Goal: Task Accomplishment & Management: Manage account settings

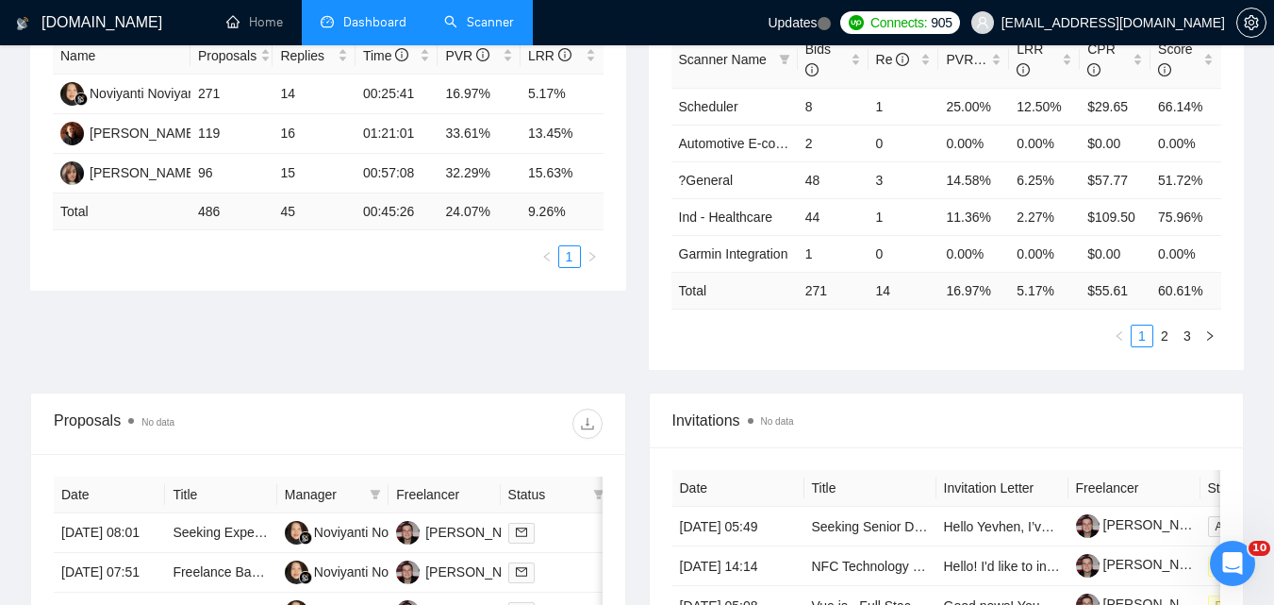
scroll to position [377, 0]
click at [485, 24] on link "Scanner" at bounding box center [479, 22] width 70 height 16
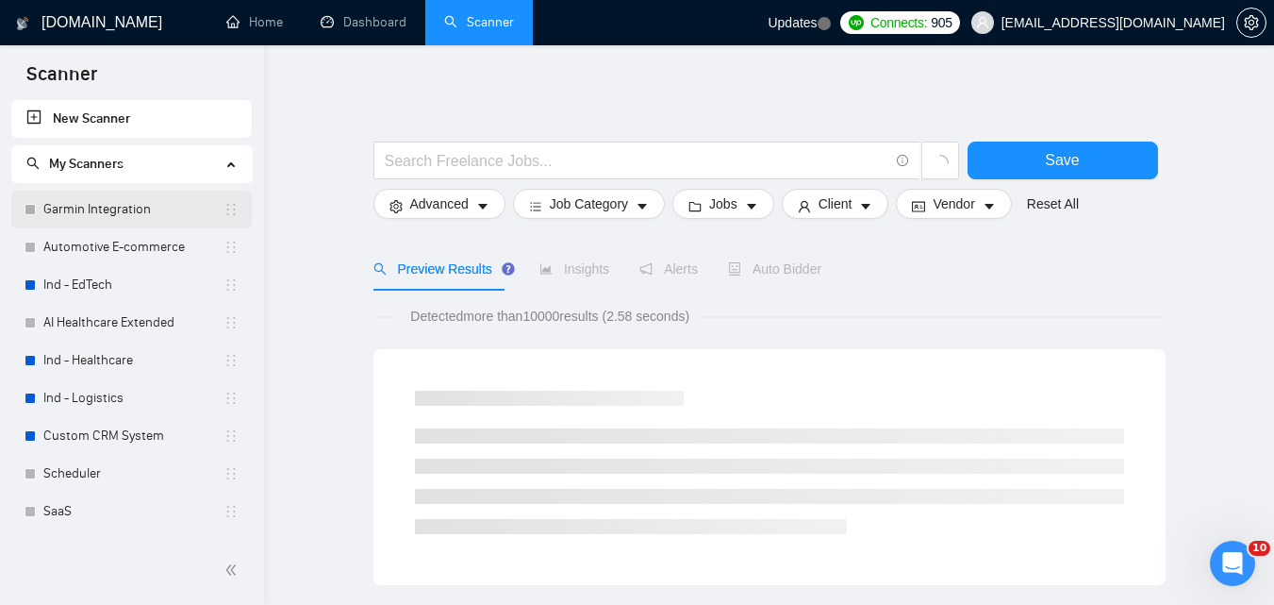
click at [68, 199] on link "Garmin Integration" at bounding box center [133, 210] width 180 height 38
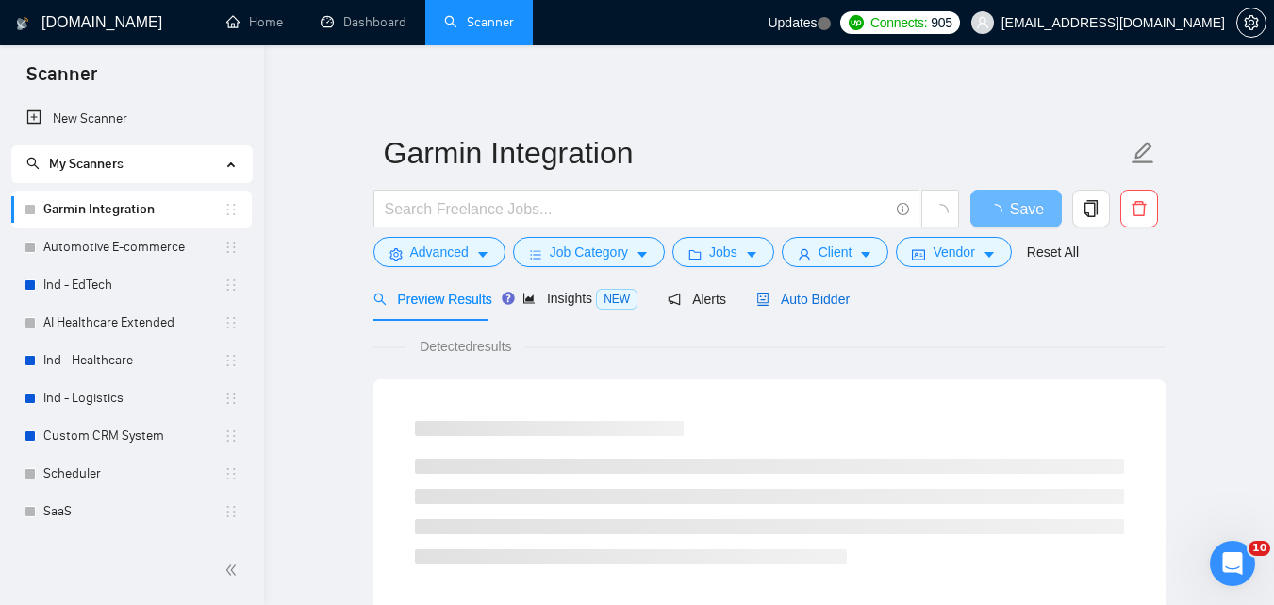
click at [813, 294] on span "Auto Bidder" at bounding box center [802, 298] width 93 height 15
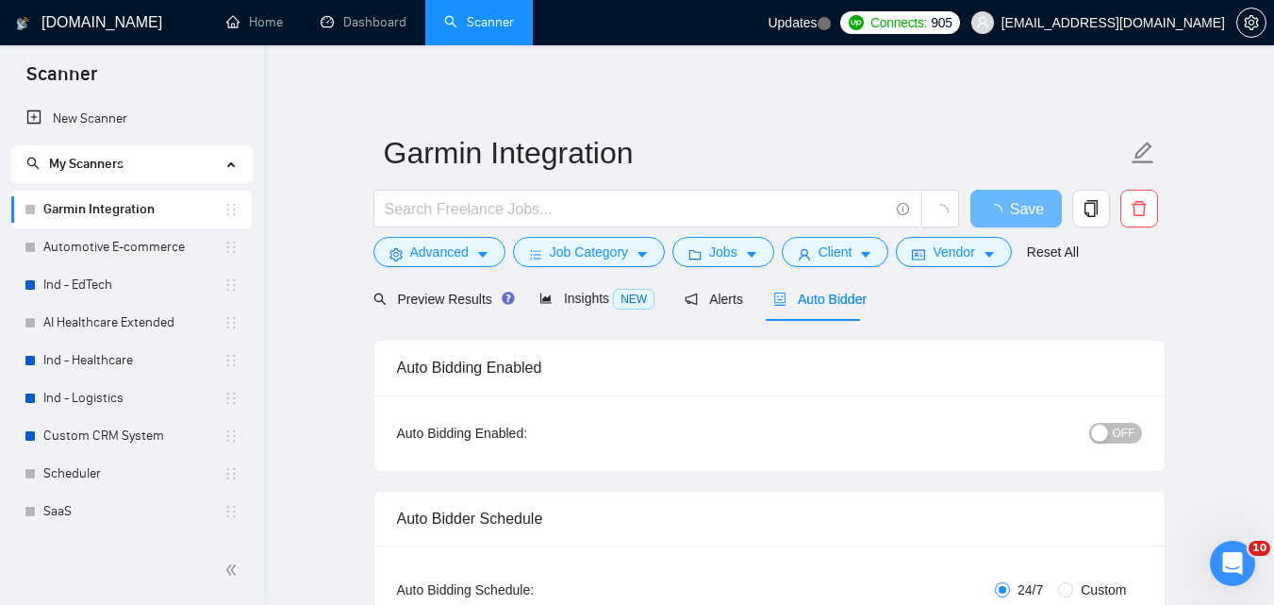
click at [1113, 423] on button "OFF" at bounding box center [1115, 433] width 53 height 21
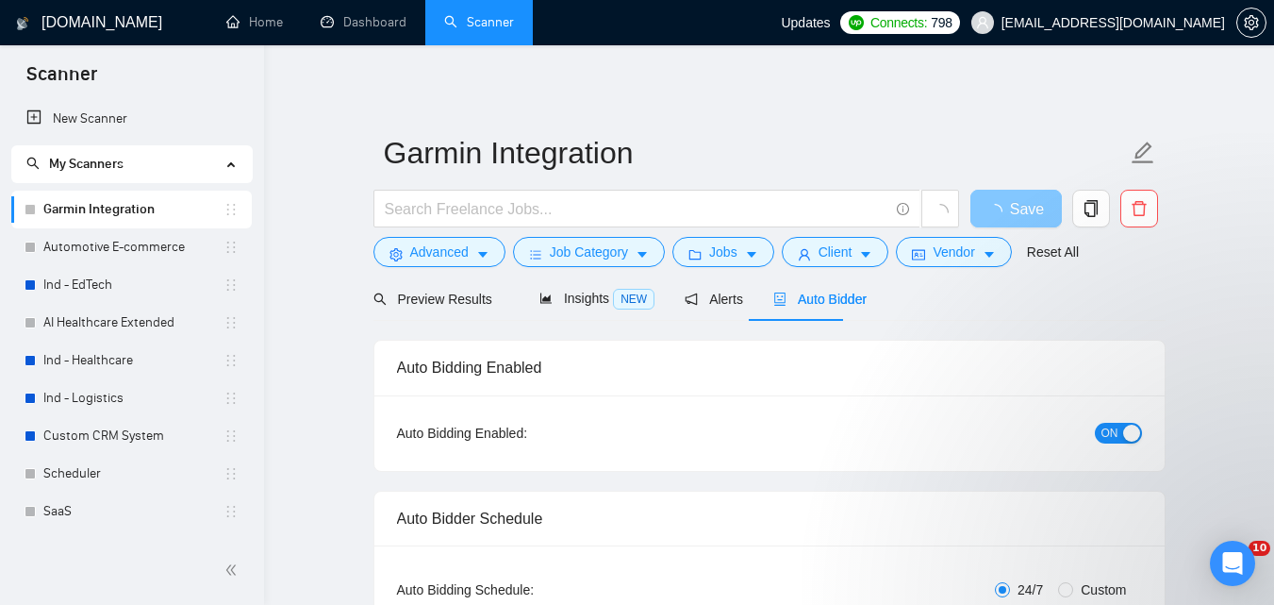
click at [1004, 204] on button "Save" at bounding box center [1015, 209] width 91 height 38
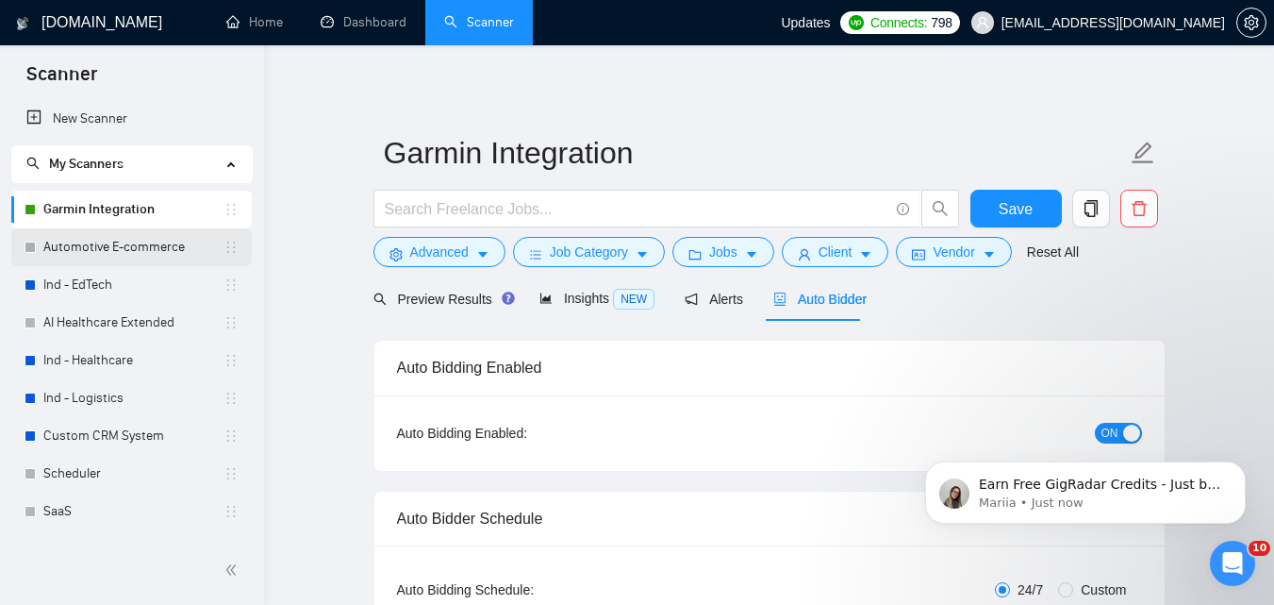
click at [125, 230] on link "Automotive E-commerce" at bounding box center [133, 247] width 180 height 38
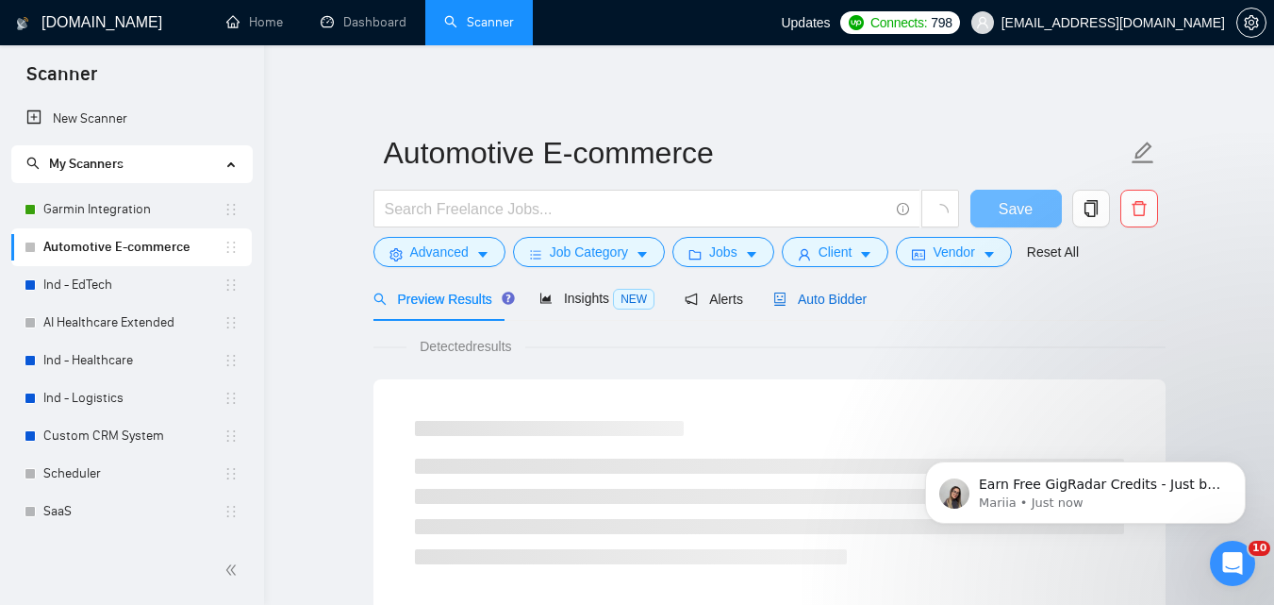
click at [854, 296] on span "Auto Bidder" at bounding box center [819, 298] width 93 height 15
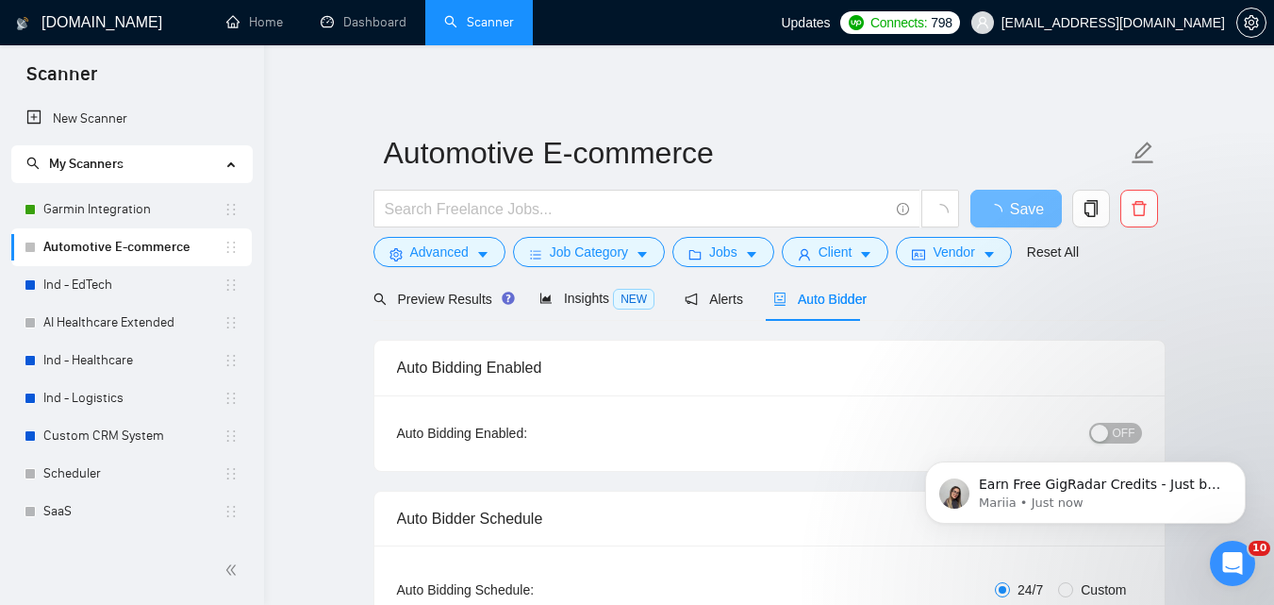
checkbox input "true"
click at [1107, 432] on body "Earn Free GigRadar Credits - Just by Sharing Your Story! 💬 Want more credits fo…" at bounding box center [1085, 487] width 362 height 117
click at [1242, 465] on icon "Dismiss notification" at bounding box center [1239, 466] width 7 height 7
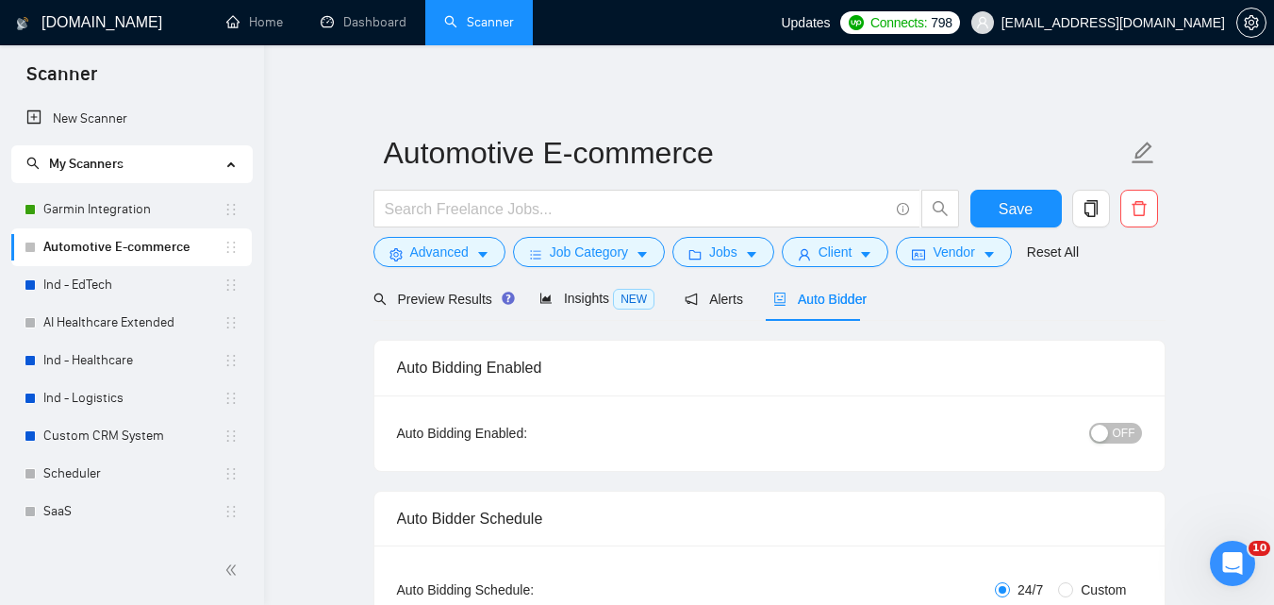
click at [1106, 438] on div "button" at bounding box center [1099, 432] width 17 height 17
click at [1011, 218] on span "Save" at bounding box center [1016, 209] width 34 height 24
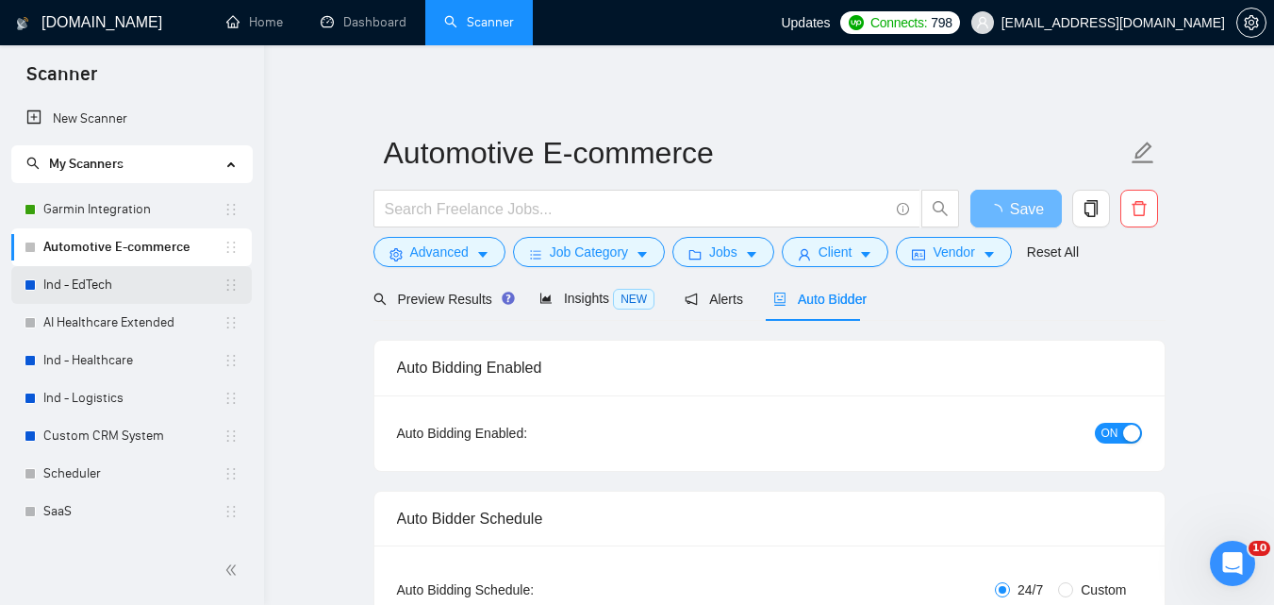
click at [65, 296] on link "Ind - EdTech" at bounding box center [133, 285] width 180 height 38
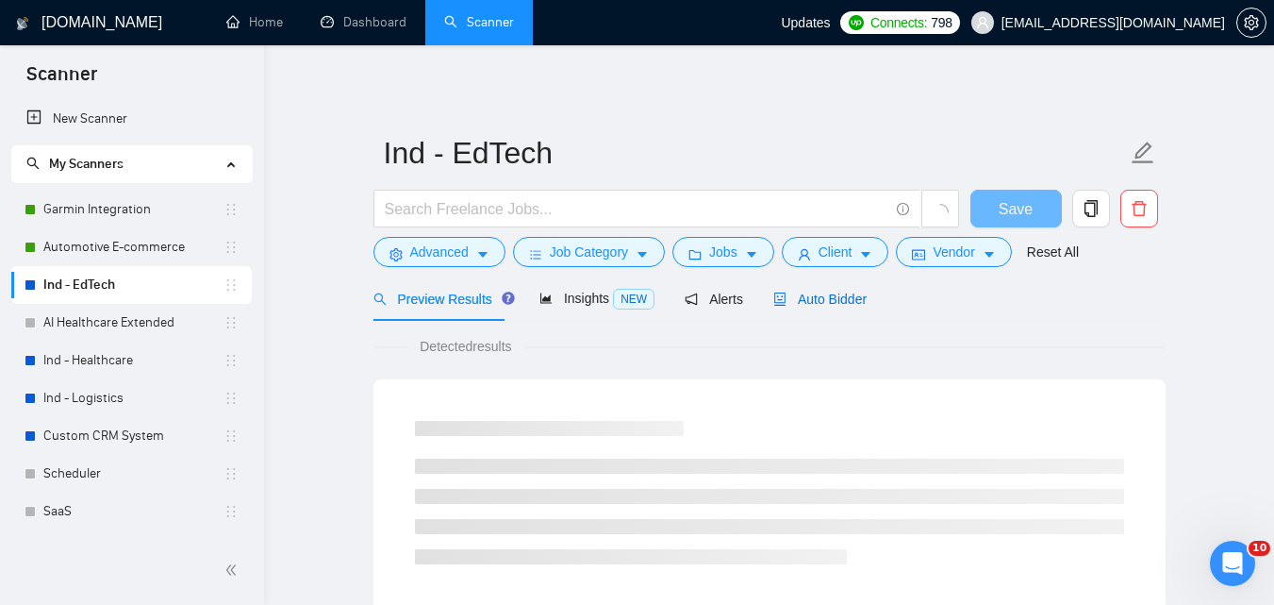
click at [788, 294] on span "Auto Bidder" at bounding box center [819, 298] width 93 height 15
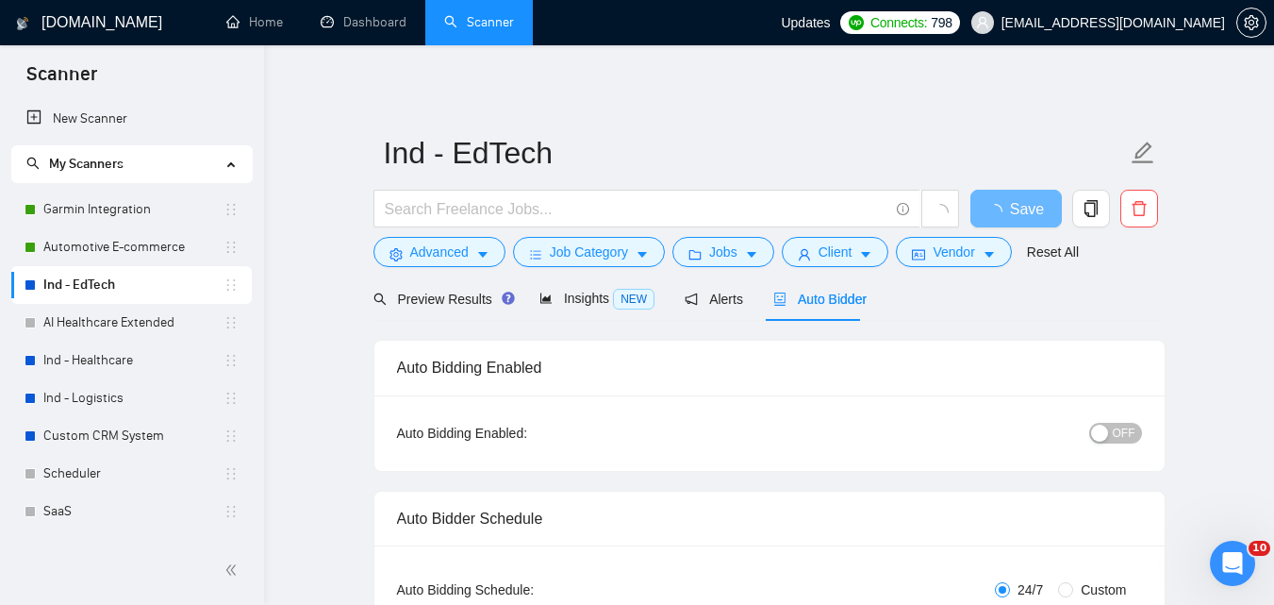
checkbox input "true"
click at [1098, 441] on button "OFF" at bounding box center [1115, 433] width 53 height 21
click at [1021, 203] on span "Save" at bounding box center [1016, 209] width 34 height 24
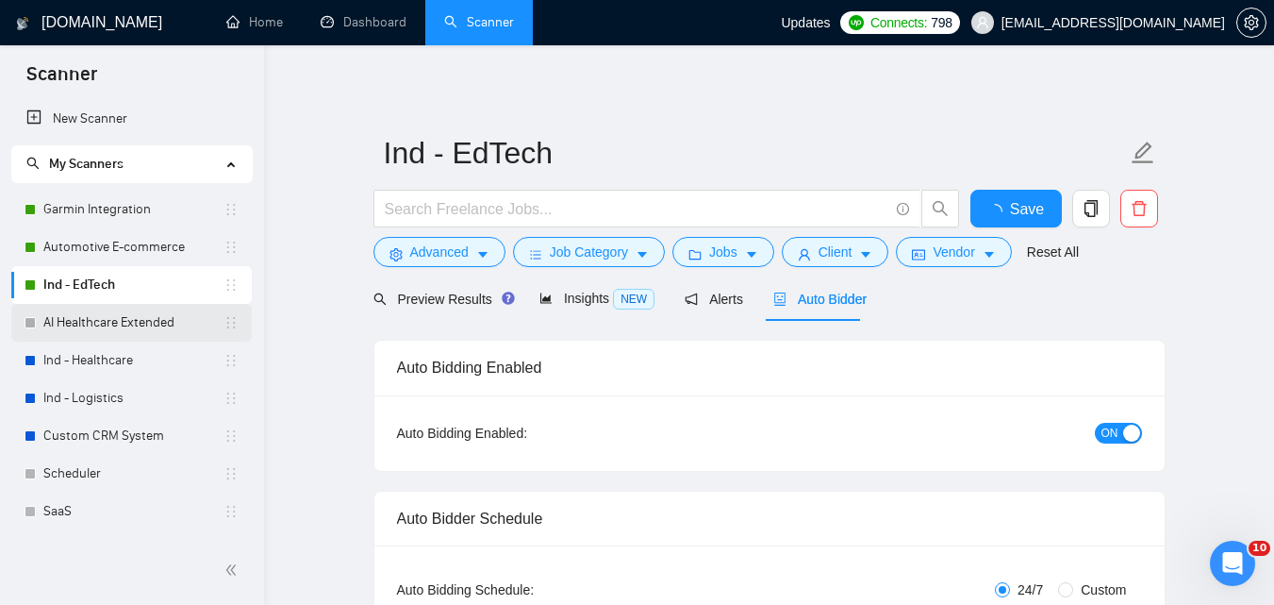
click at [175, 319] on link "AI Healthcare Extended" at bounding box center [133, 323] width 180 height 38
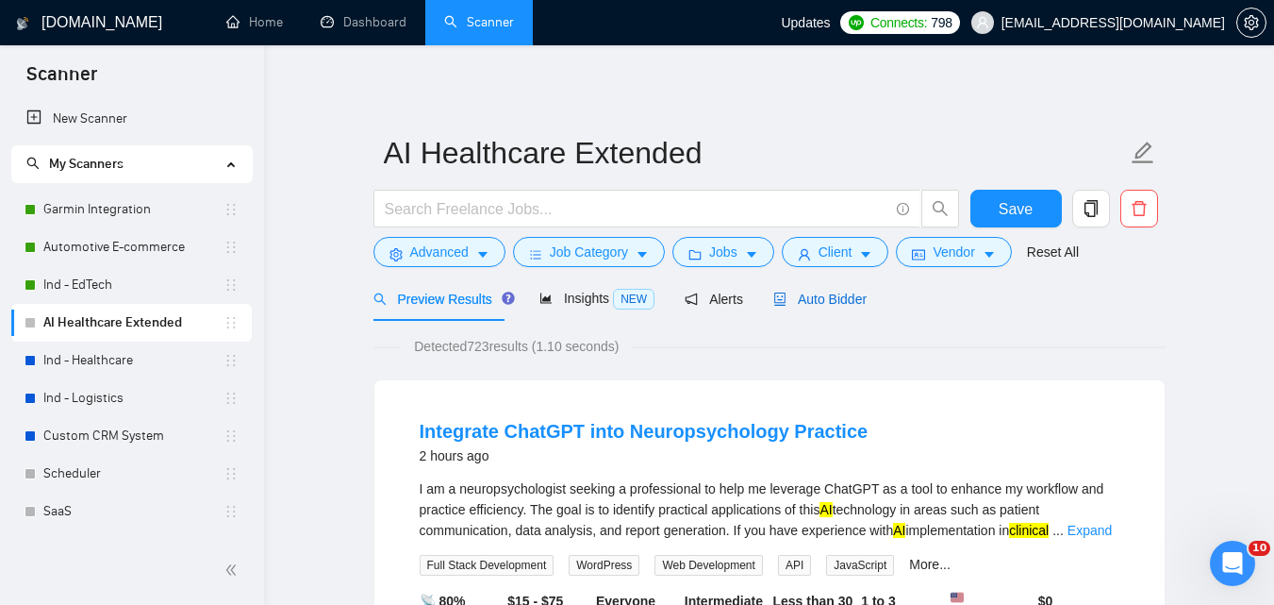
click at [842, 298] on span "Auto Bidder" at bounding box center [819, 298] width 93 height 15
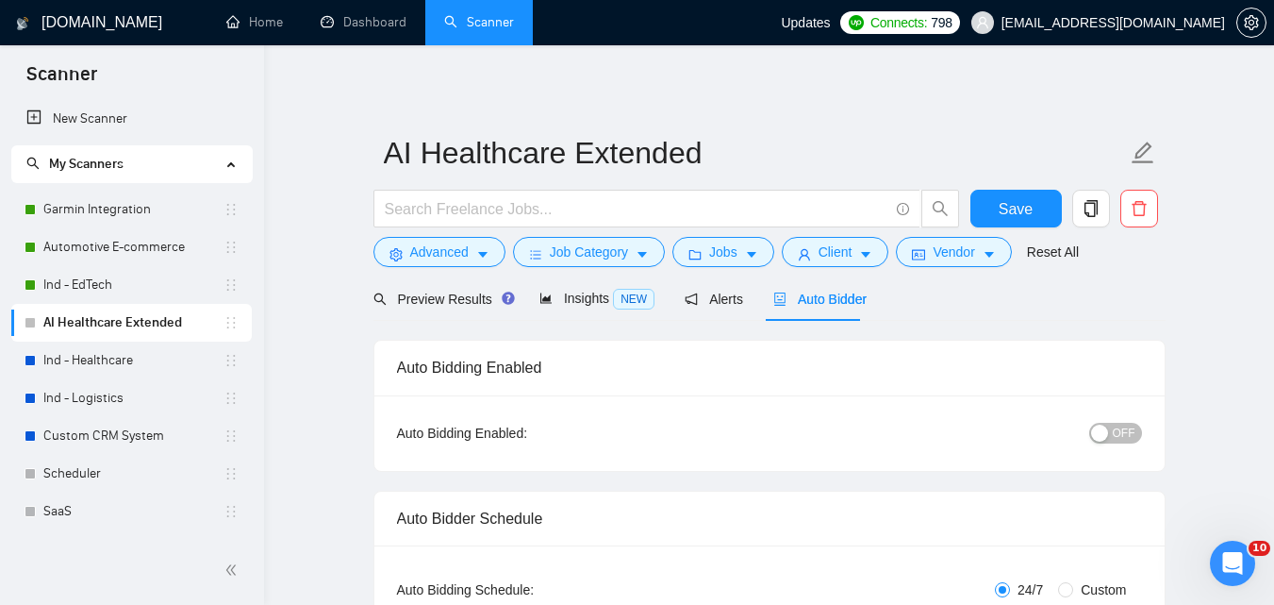
click at [1121, 440] on span "OFF" at bounding box center [1124, 433] width 23 height 21
click at [1022, 215] on span "Save" at bounding box center [1016, 209] width 34 height 24
click at [115, 357] on link "Ind - Healthcare" at bounding box center [133, 360] width 180 height 38
click at [816, 313] on div "Auto Bidder" at bounding box center [819, 298] width 93 height 44
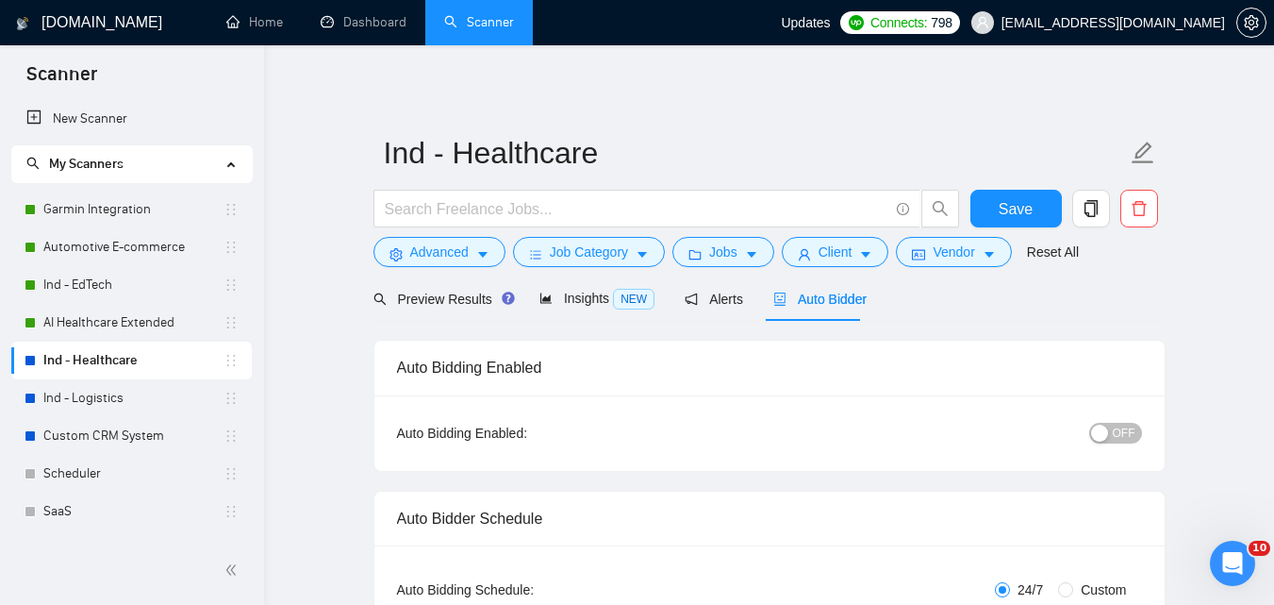
checkbox input "true"
click at [1132, 434] on span "OFF" at bounding box center [1124, 433] width 23 height 21
click at [1019, 207] on span "Save" at bounding box center [1016, 209] width 34 height 24
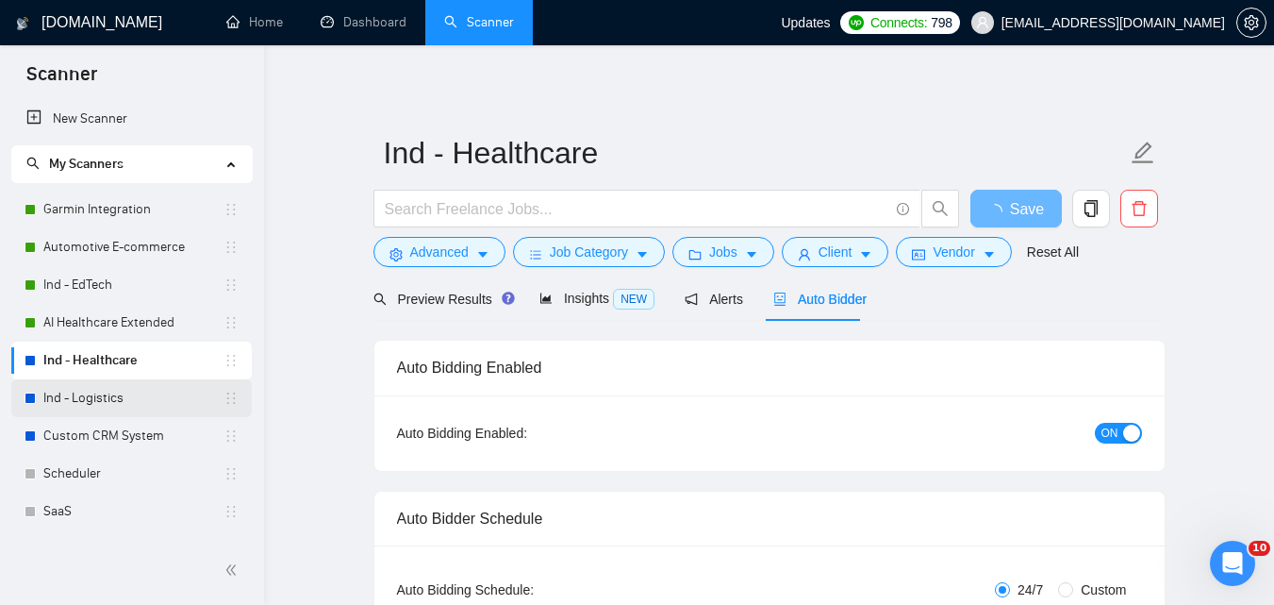
click at [117, 398] on link "Ind - Logistics" at bounding box center [133, 398] width 180 height 38
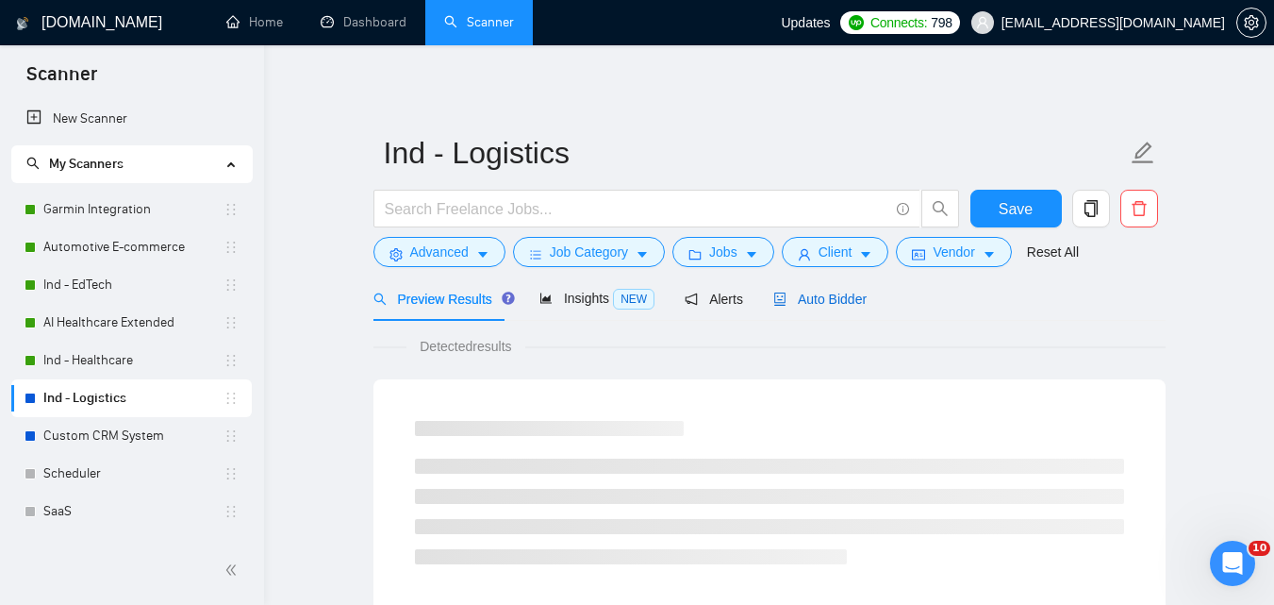
click at [852, 307] on span "Auto Bidder" at bounding box center [819, 298] width 93 height 15
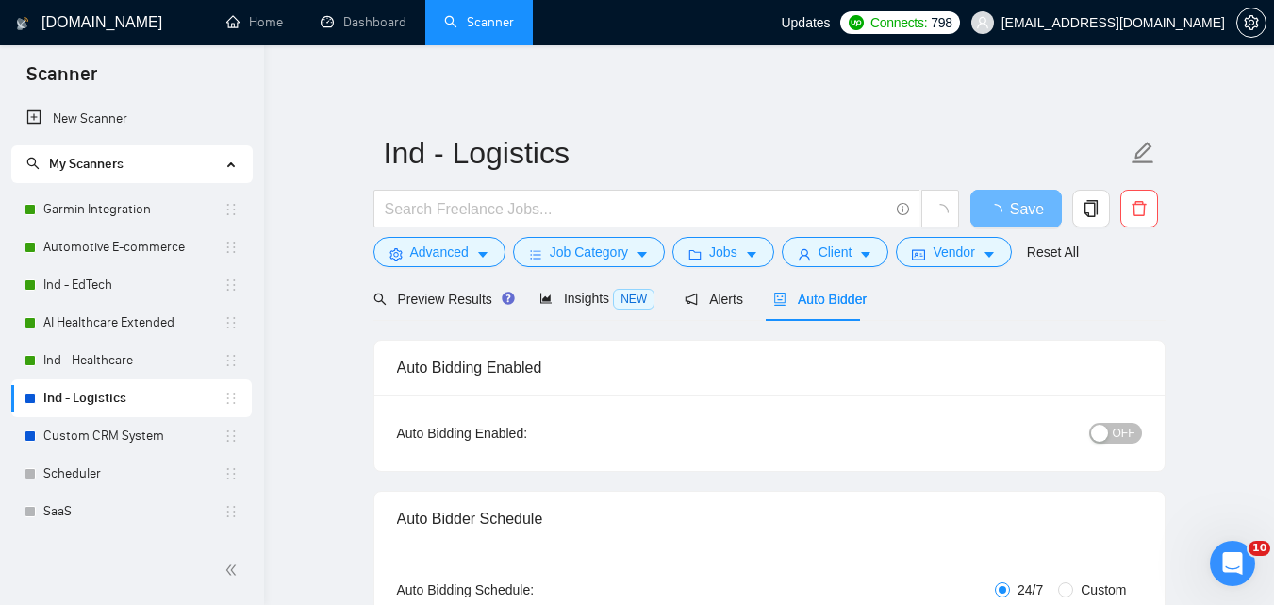
click at [1108, 432] on div "button" at bounding box center [1099, 432] width 17 height 17
checkbox input "true"
click at [1006, 201] on span "Save" at bounding box center [1016, 209] width 34 height 24
click at [59, 444] on link "Custom CRM System" at bounding box center [133, 436] width 180 height 38
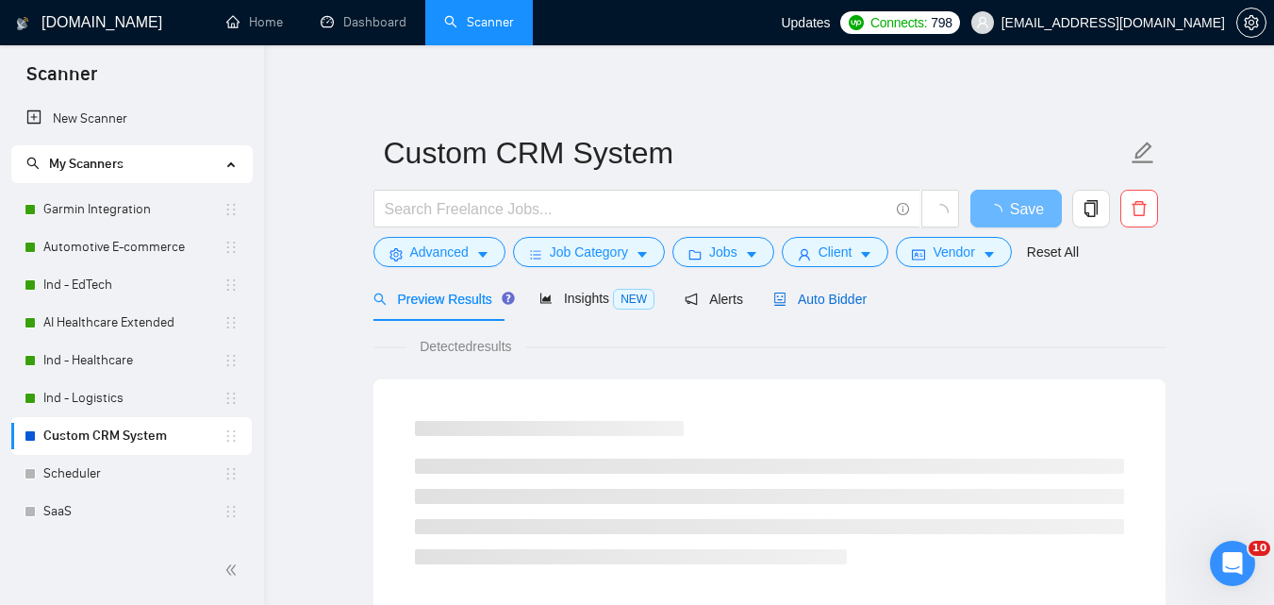
click at [804, 305] on span "Auto Bidder" at bounding box center [819, 298] width 93 height 15
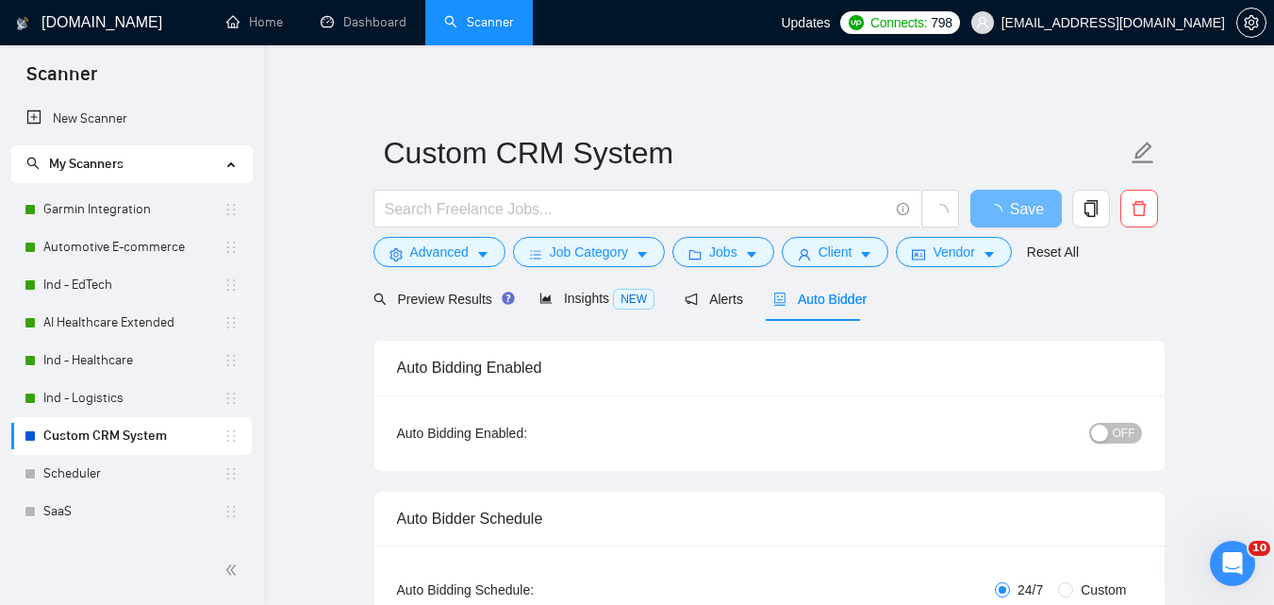
checkbox input "true"
click at [1117, 435] on span "OFF" at bounding box center [1124, 433] width 23 height 21
click at [1018, 211] on span "Save" at bounding box center [1016, 209] width 34 height 24
click at [121, 463] on link "Scheduler" at bounding box center [133, 474] width 180 height 38
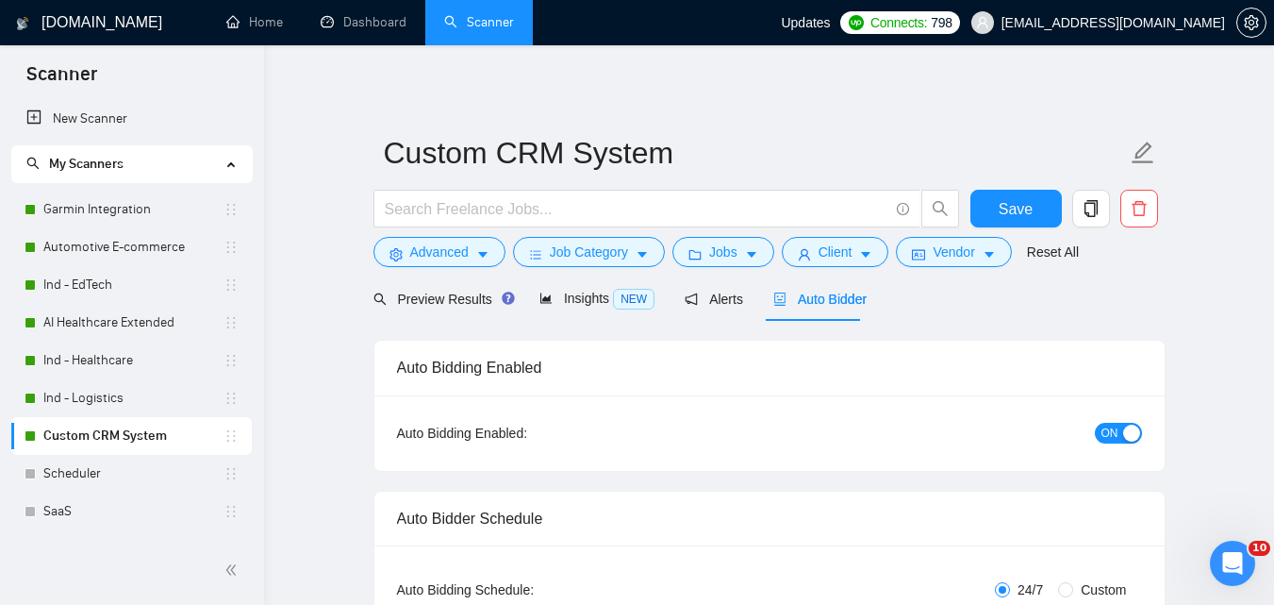
checkbox input "true"
click at [792, 303] on span "Auto Bidder" at bounding box center [819, 298] width 93 height 15
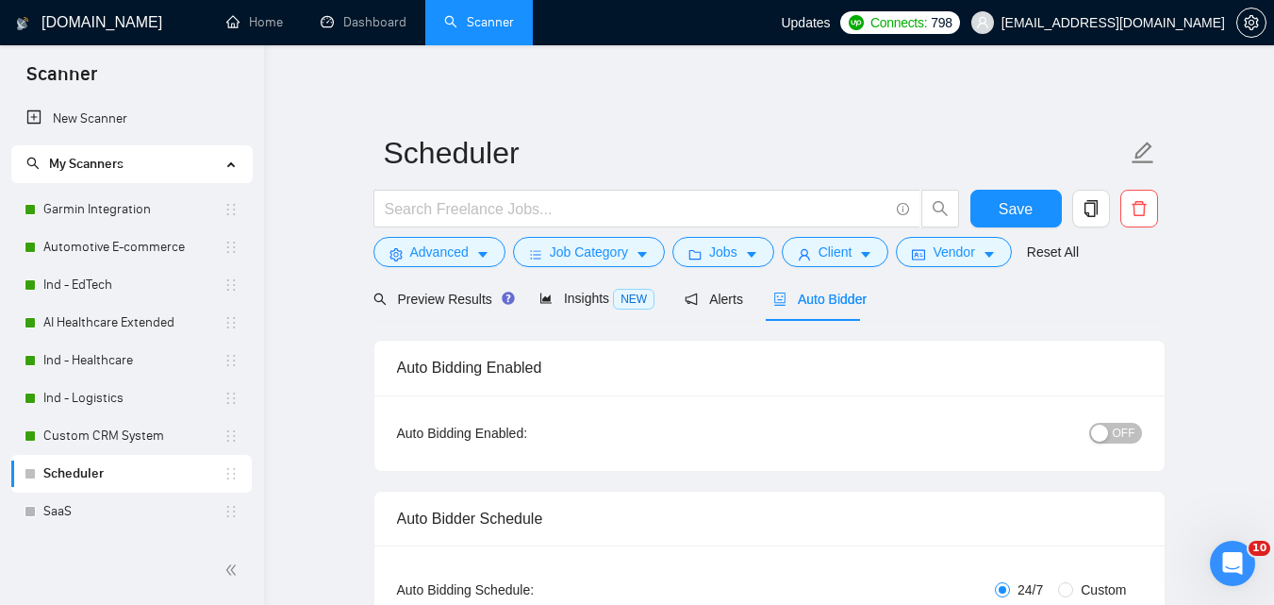
click at [1127, 439] on span "OFF" at bounding box center [1124, 433] width 23 height 21
click at [1024, 210] on span "Save" at bounding box center [1016, 209] width 34 height 24
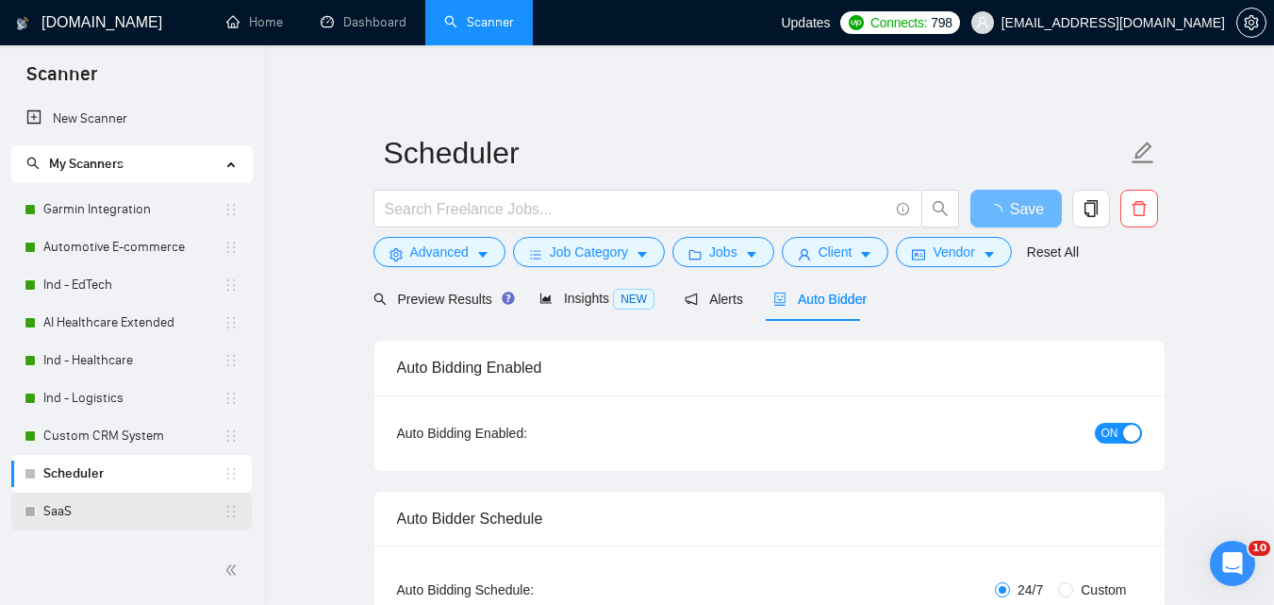
click at [81, 505] on link "SaaS" at bounding box center [133, 511] width 180 height 38
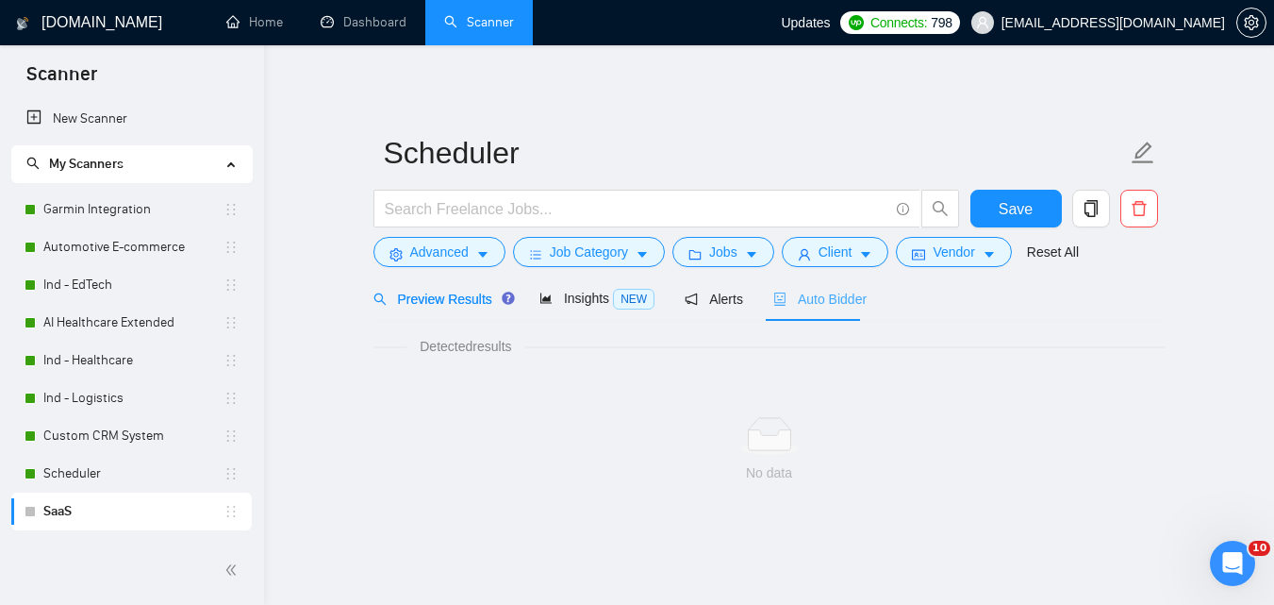
click at [792, 312] on div "Auto Bidder" at bounding box center [819, 298] width 93 height 44
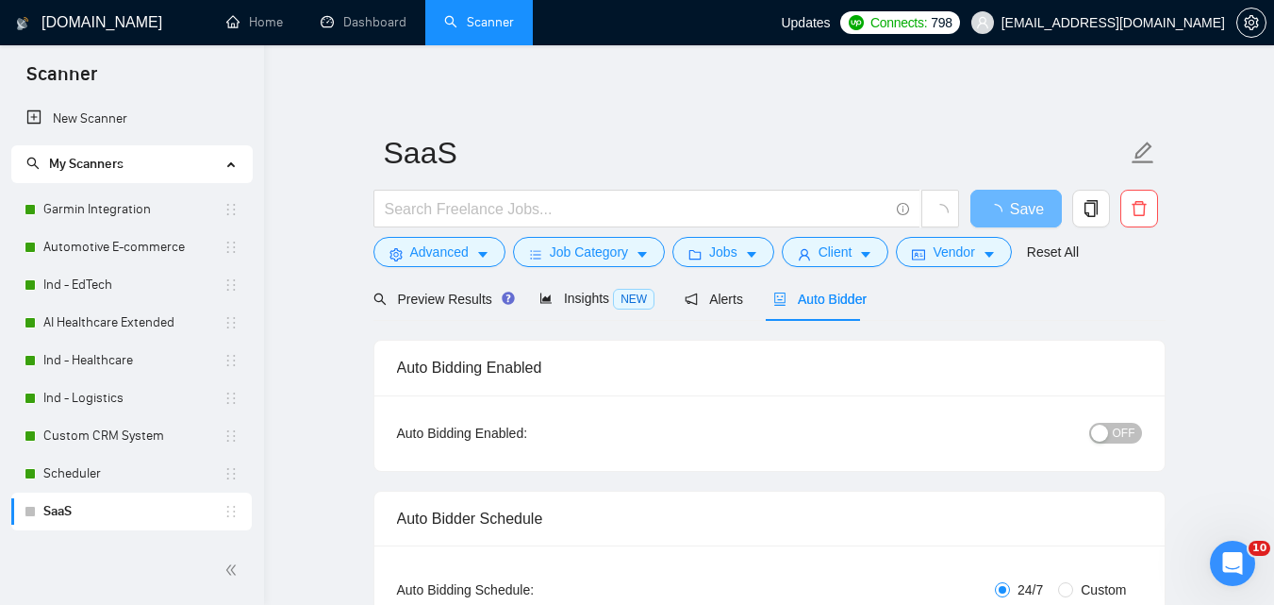
click at [1118, 425] on span "OFF" at bounding box center [1124, 433] width 23 height 21
click at [1036, 205] on button "Save" at bounding box center [1015, 209] width 91 height 38
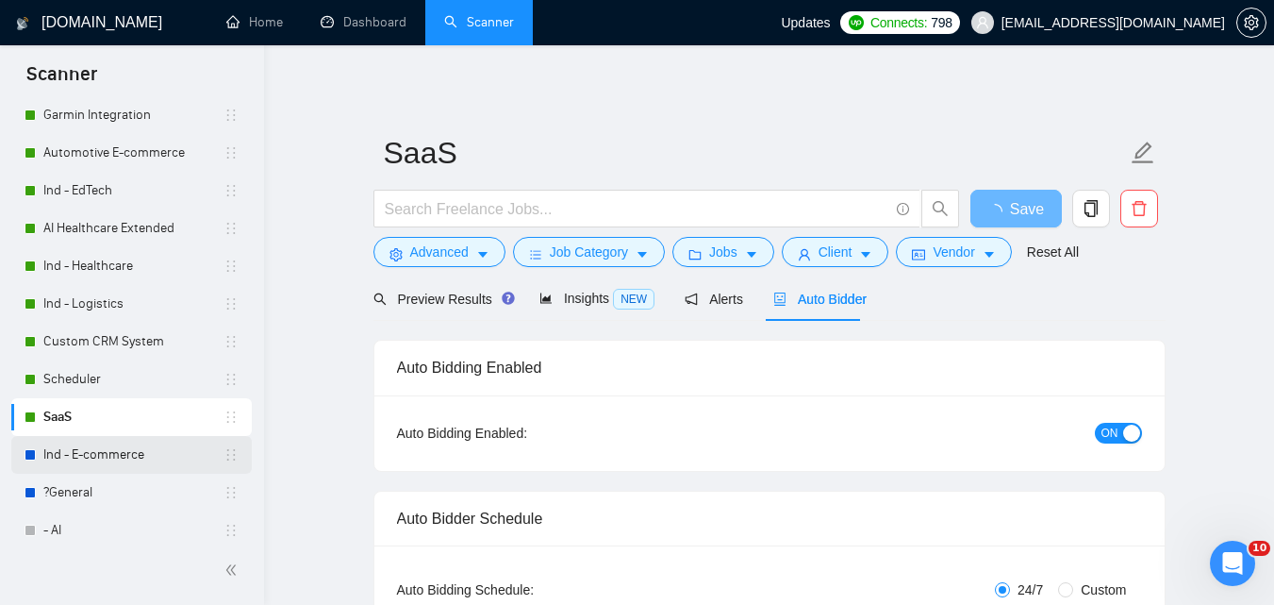
click at [130, 458] on link "Ind - E-commerce" at bounding box center [133, 455] width 180 height 38
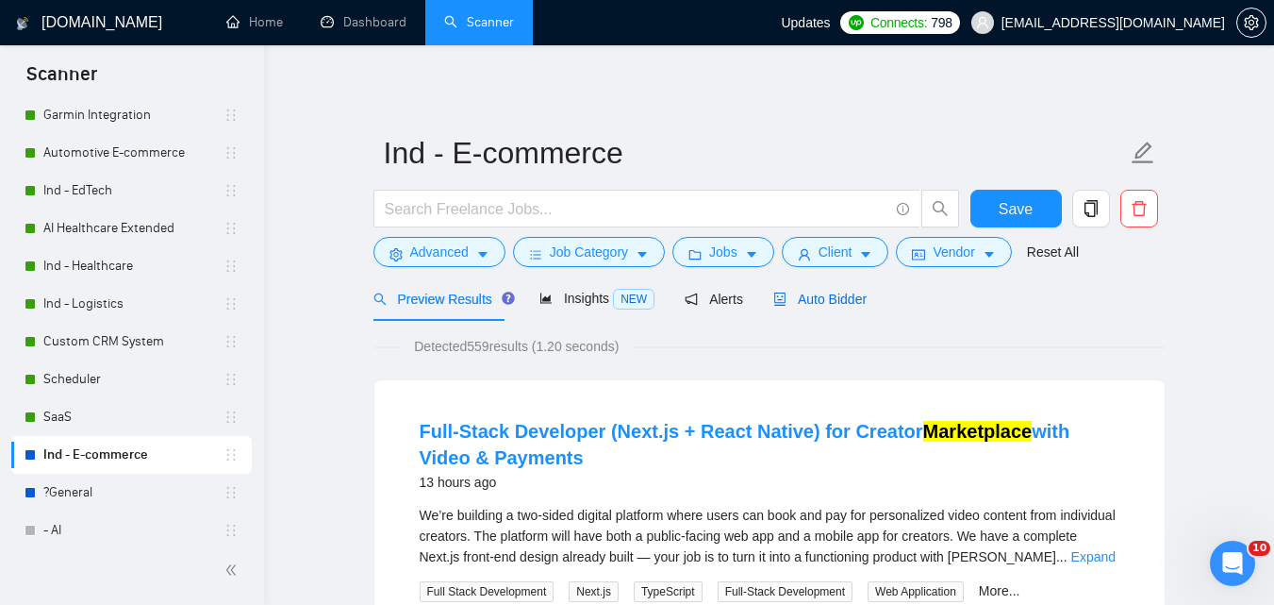
click at [789, 302] on span "Auto Bidder" at bounding box center [819, 298] width 93 height 15
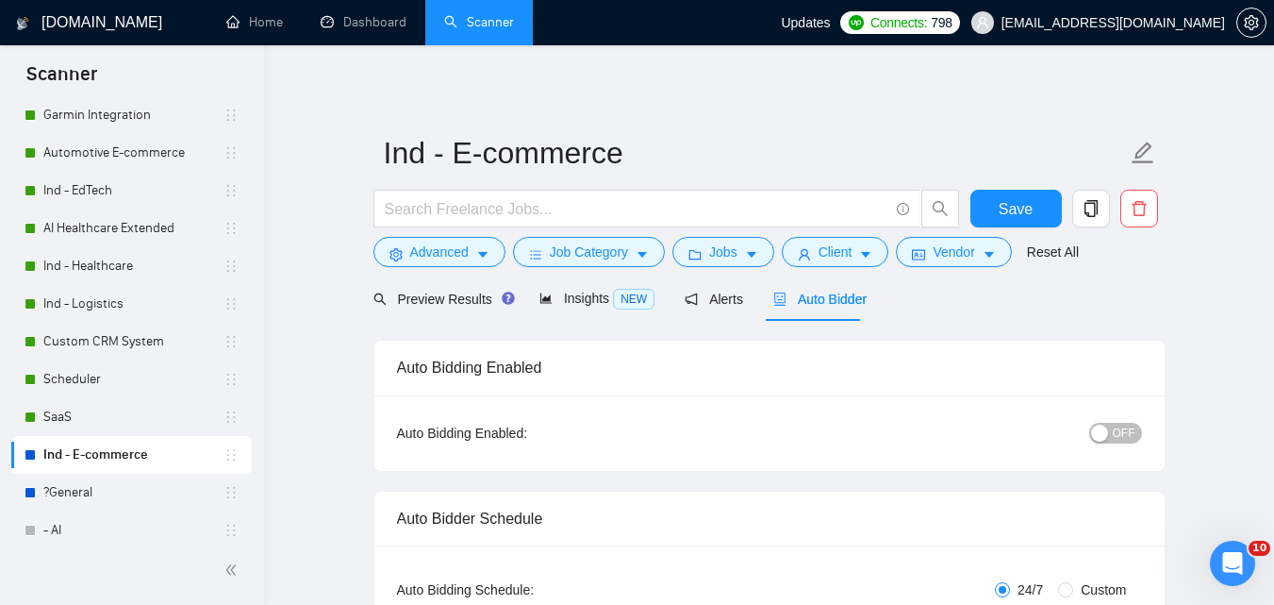
checkbox input "true"
click at [1120, 431] on span "OFF" at bounding box center [1124, 433] width 23 height 21
click at [1011, 210] on span "Save" at bounding box center [1016, 209] width 34 height 24
checkbox input "true"
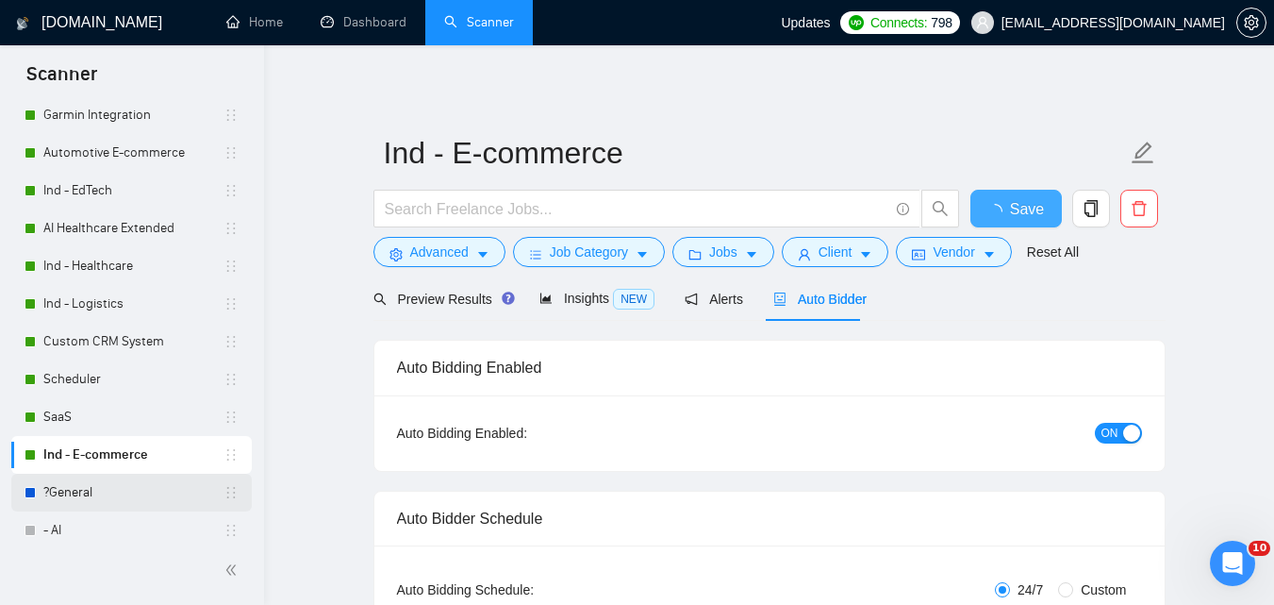
checkbox input "true"
click at [80, 487] on link "?General" at bounding box center [133, 492] width 180 height 38
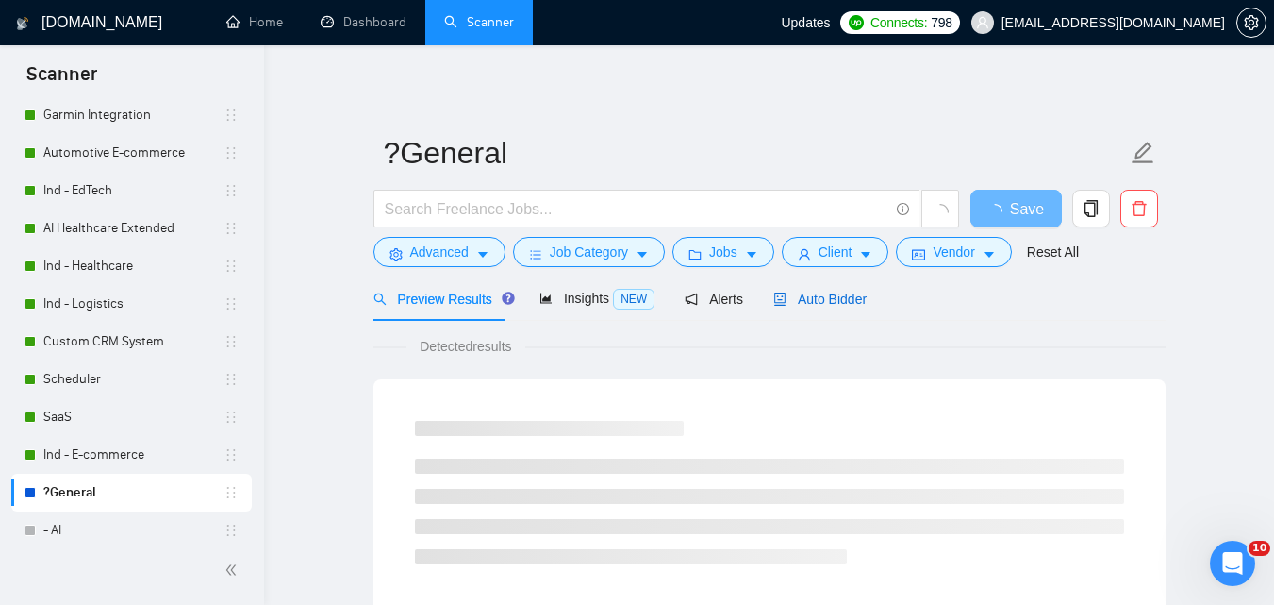
click at [814, 298] on span "Auto Bidder" at bounding box center [819, 298] width 93 height 15
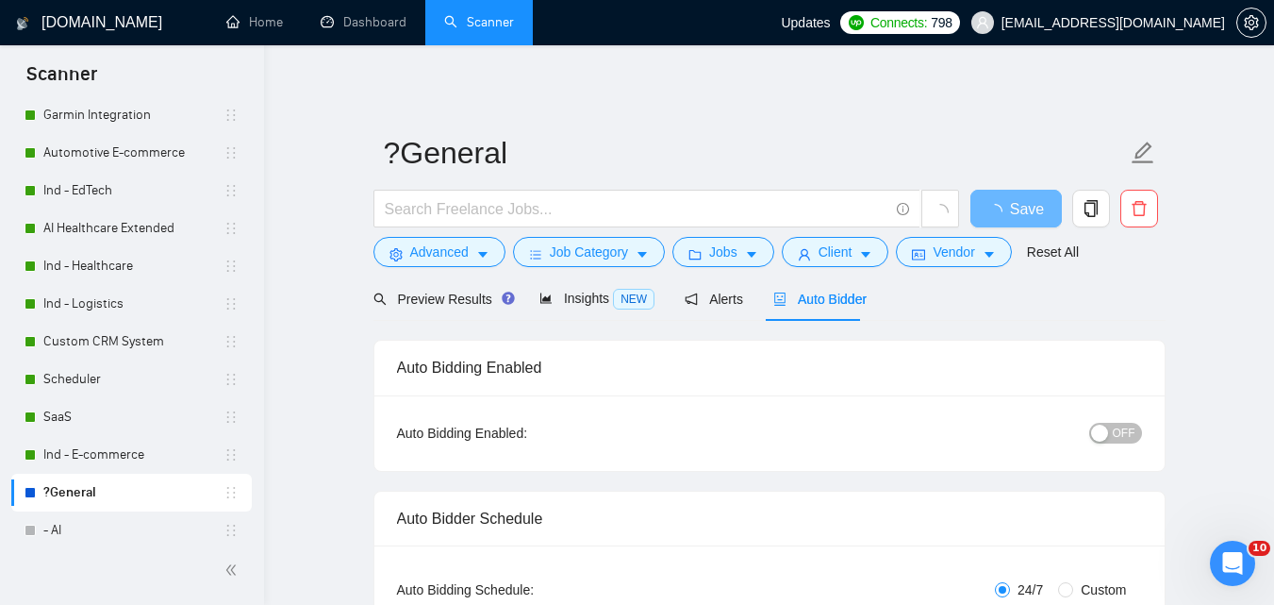
checkbox input "true"
click at [1121, 430] on span "OFF" at bounding box center [1124, 433] width 23 height 21
click at [1005, 208] on span "Save" at bounding box center [1016, 209] width 34 height 24
checkbox input "true"
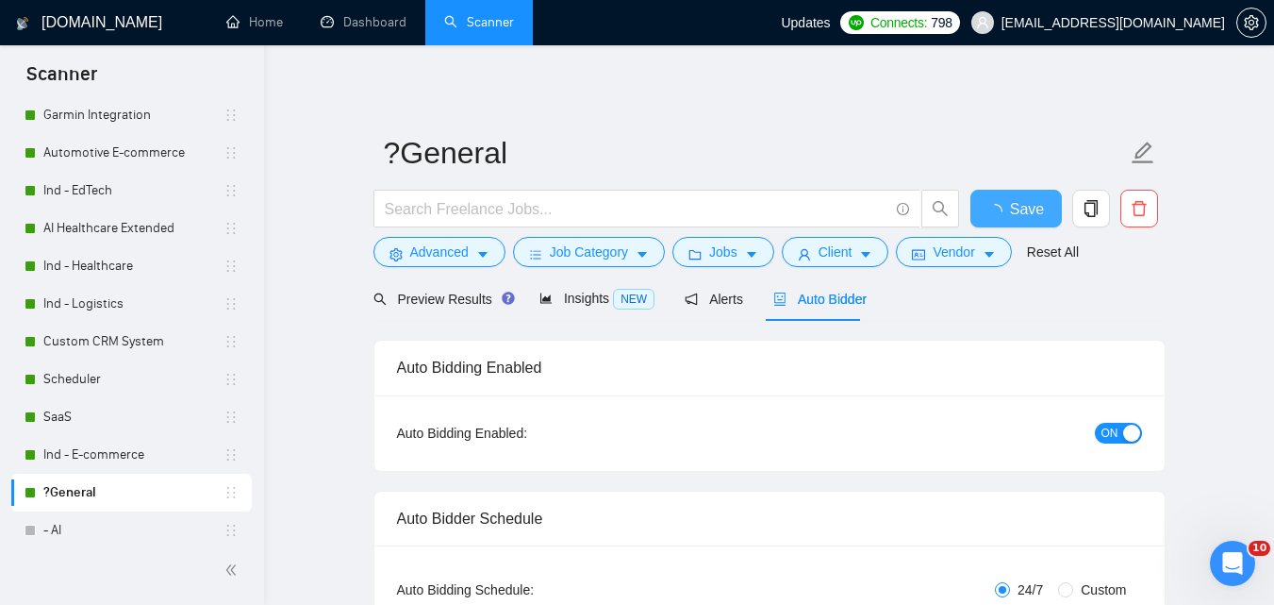
checkbox input "true"
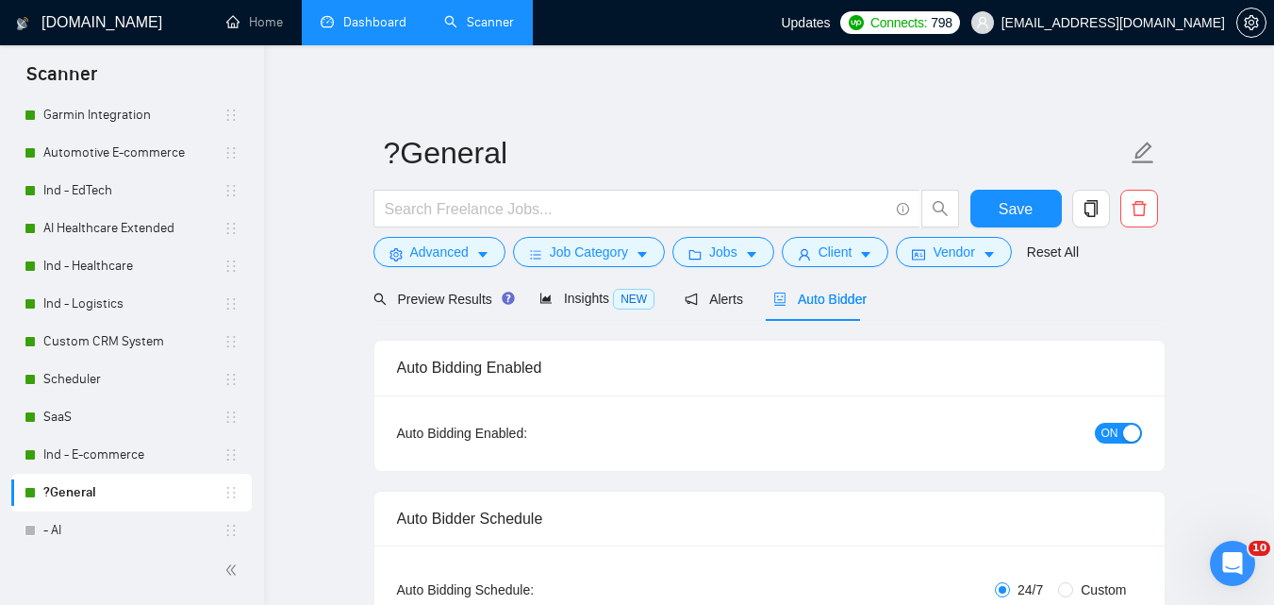
click at [351, 14] on link "Dashboard" at bounding box center [364, 22] width 86 height 16
